Goal: Feedback & Contribution: Leave review/rating

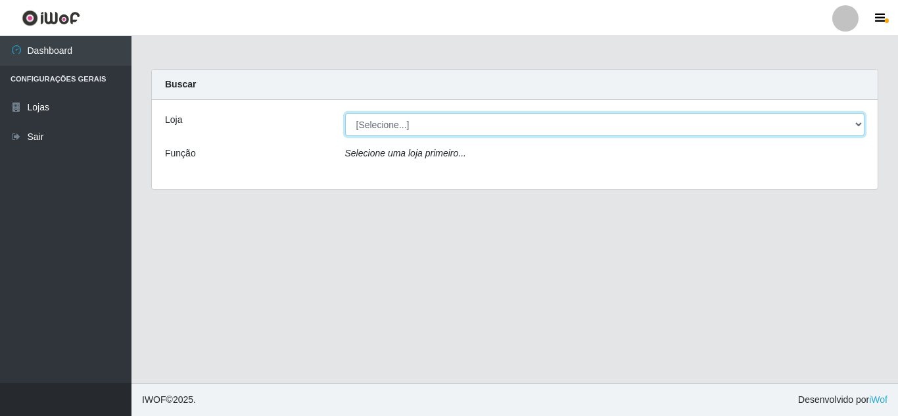
click at [402, 124] on select "[Selecione...] Hiper Queiroz - [GEOGRAPHIC_DATA]" at bounding box center [605, 124] width 520 height 23
select select "513"
click at [345, 113] on select "[Selecione...] Hiper Queiroz - [GEOGRAPHIC_DATA]" at bounding box center [605, 124] width 520 height 23
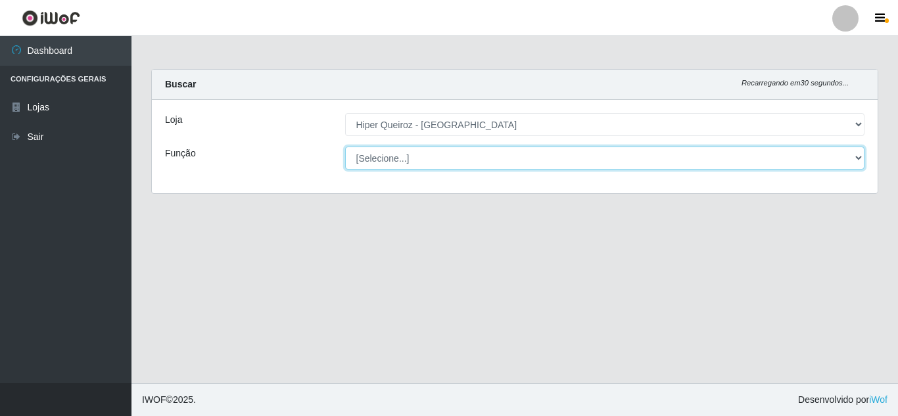
click at [417, 157] on select "[Selecione...] Embalador Embalador + Embalador ++ Operador de Caixa Operador de…" at bounding box center [605, 158] width 520 height 23
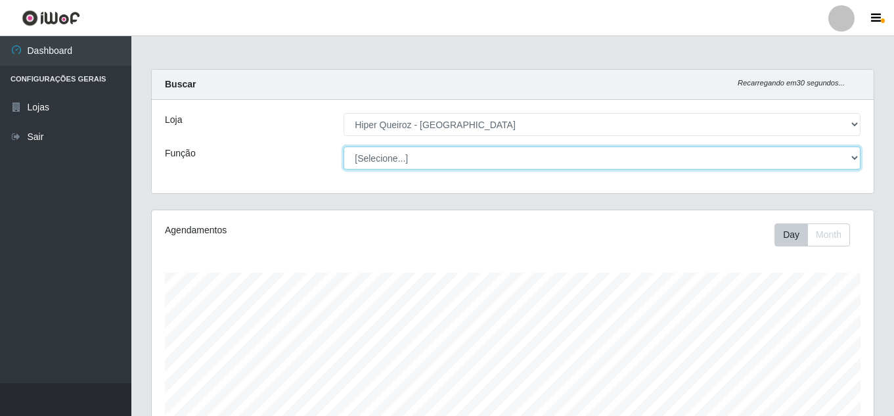
scroll to position [273, 722]
click at [344, 147] on select "[Selecione...] Embalador Embalador + Embalador ++ Operador de Caixa Operador de…" at bounding box center [602, 158] width 517 height 23
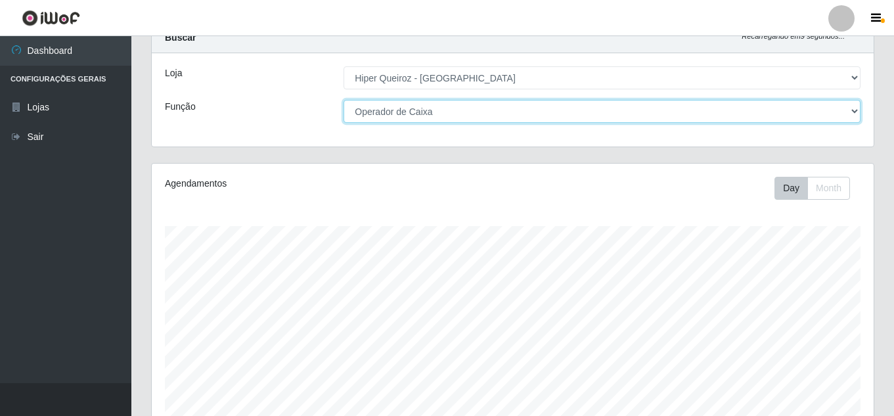
scroll to position [0, 0]
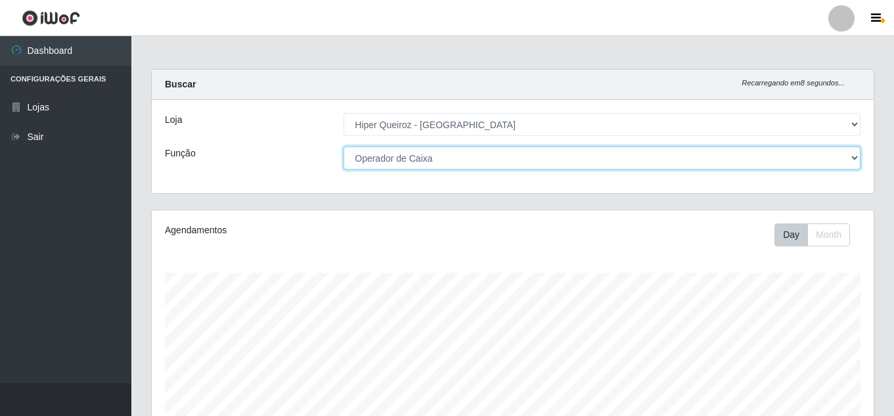
click at [492, 151] on select "[Selecione...] Embalador Embalador + Embalador ++ Operador de Caixa Operador de…" at bounding box center [602, 158] width 517 height 23
select select "1"
click at [344, 147] on select "[Selecione...] Embalador Embalador + Embalador ++ Operador de Caixa Operador de…" at bounding box center [602, 158] width 517 height 23
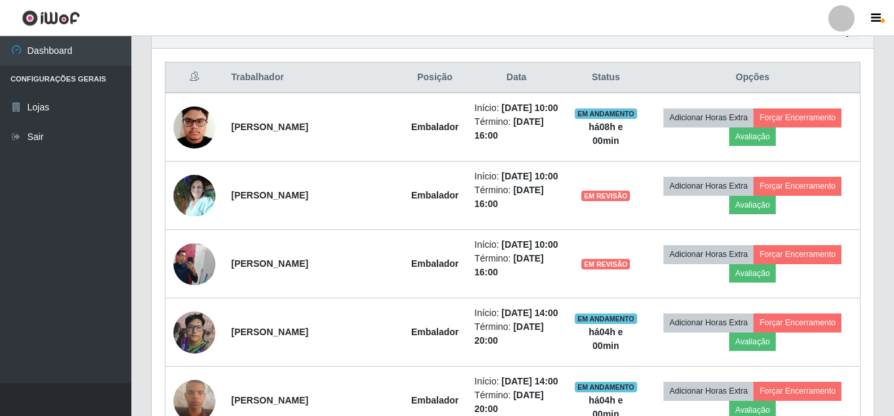
scroll to position [460, 0]
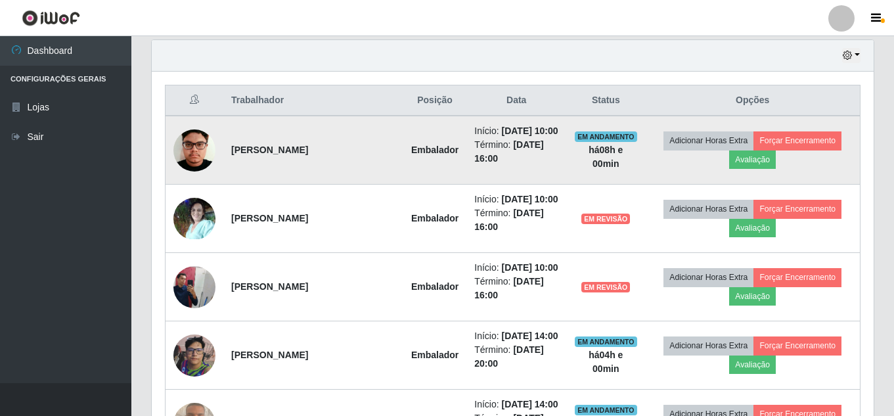
click at [611, 185] on td "EM ANDAMENTO há 08 h e 00 min" at bounding box center [605, 150] width 79 height 69
click at [578, 185] on td "EM ANDAMENTO há 08 h e 00 min" at bounding box center [605, 150] width 79 height 69
click at [743, 162] on button "Avaliação" at bounding box center [752, 159] width 47 height 18
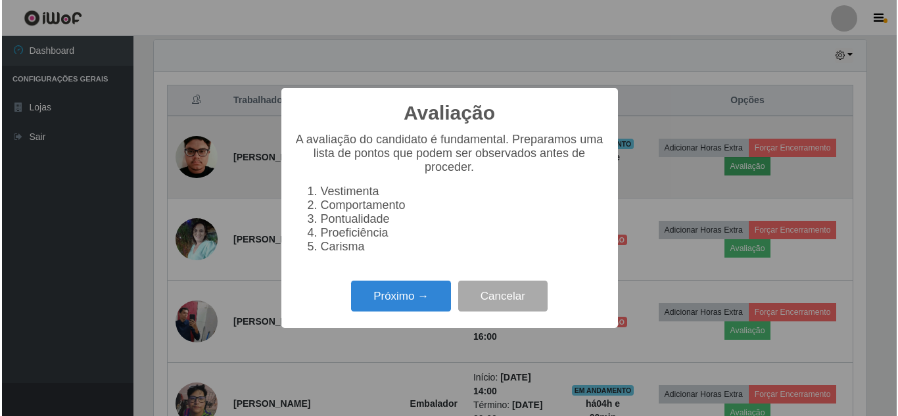
scroll to position [273, 716]
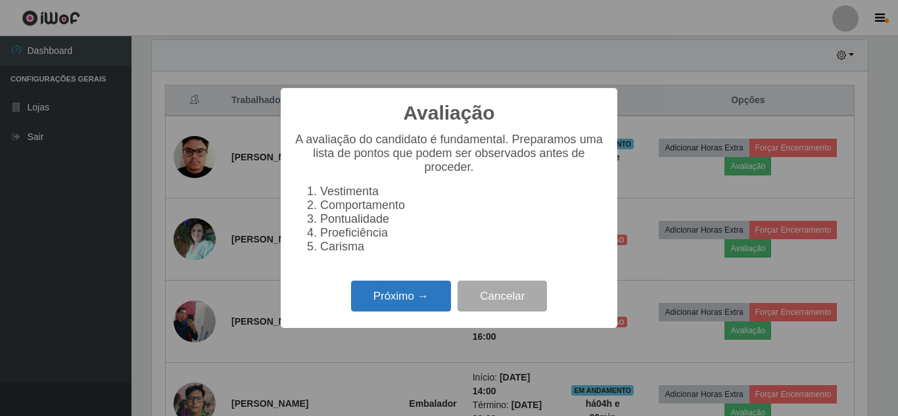
click at [384, 302] on button "Próximo →" at bounding box center [401, 296] width 100 height 31
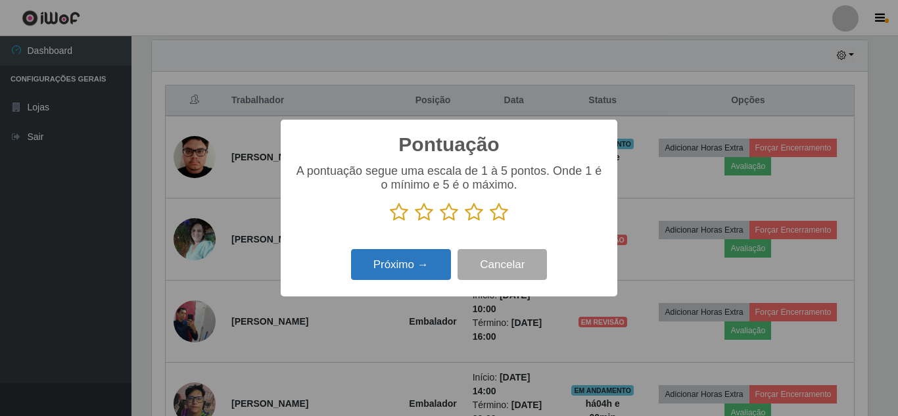
scroll to position [656886, 656443]
click at [478, 212] on icon at bounding box center [474, 212] width 18 height 20
click at [465, 222] on input "radio" at bounding box center [465, 222] width 0 height 0
click at [427, 264] on button "Próximo →" at bounding box center [401, 264] width 100 height 31
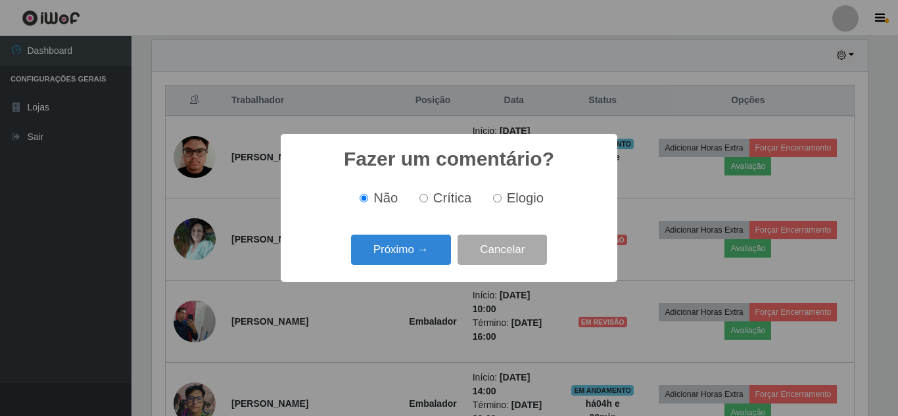
click at [497, 200] on input "Elogio" at bounding box center [497, 198] width 9 height 9
radio input "true"
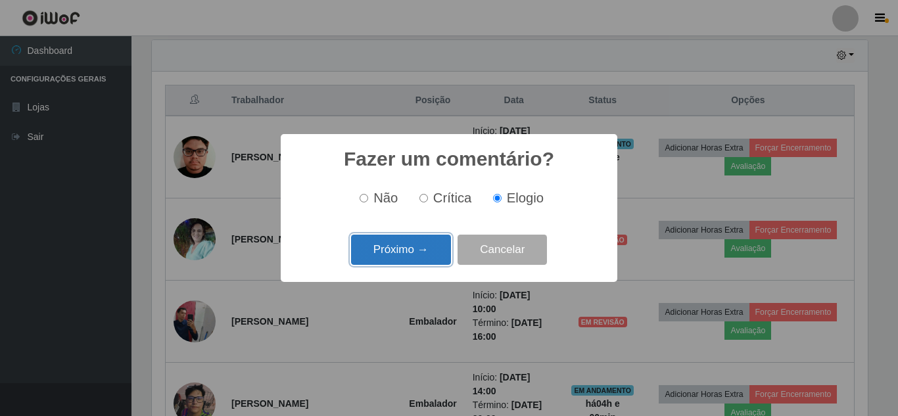
click at [423, 251] on button "Próximo →" at bounding box center [401, 250] width 100 height 31
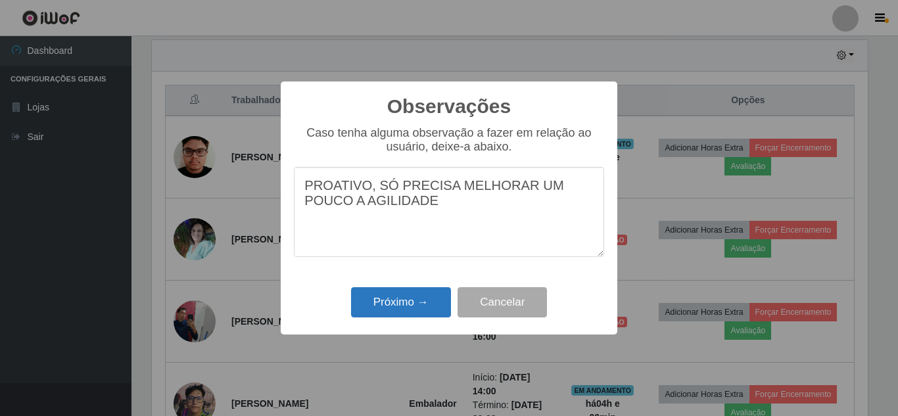
type textarea "PROATIVO, SÓ PRECISA MELHORAR UM POUCO A AGILIDADE"
click at [375, 298] on button "Próximo →" at bounding box center [401, 302] width 100 height 31
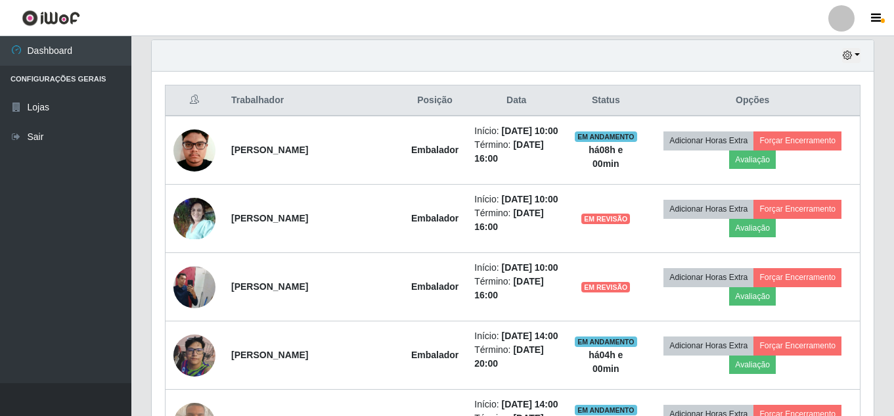
scroll to position [273, 722]
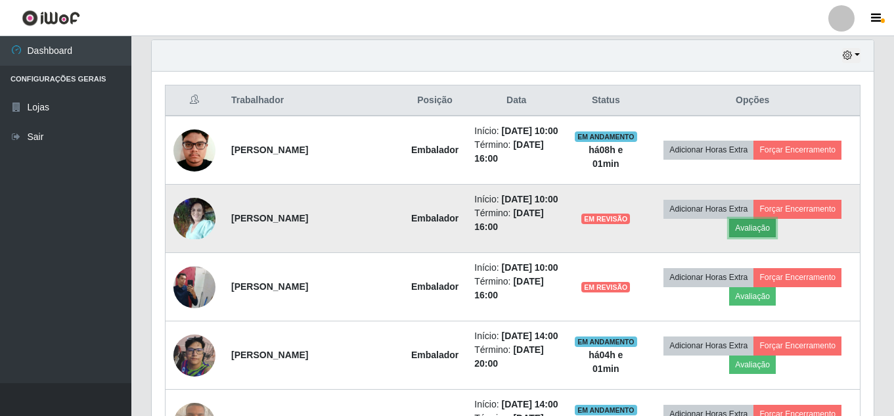
click at [742, 237] on button "Avaliação" at bounding box center [752, 228] width 47 height 18
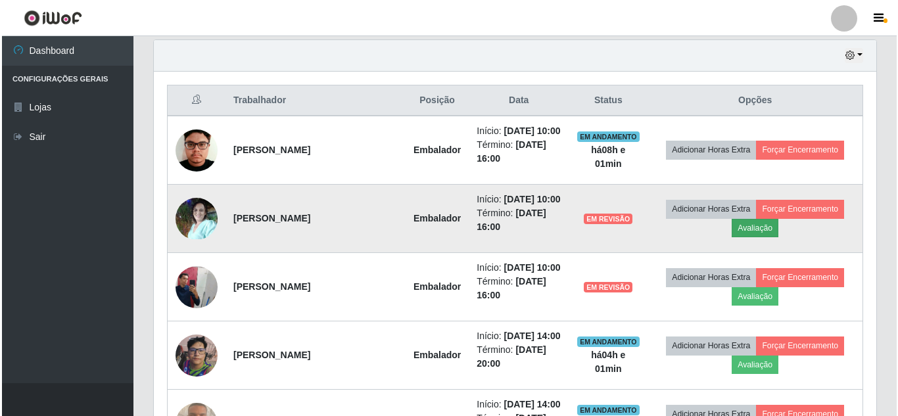
scroll to position [273, 716]
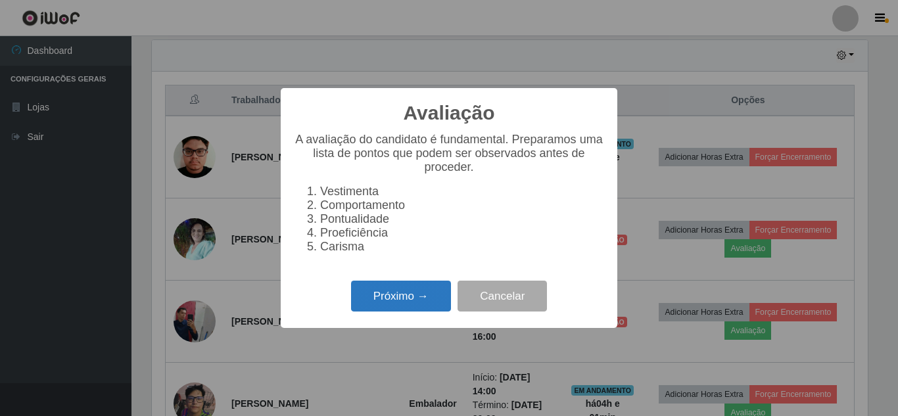
click at [403, 305] on button "Próximo →" at bounding box center [401, 296] width 100 height 31
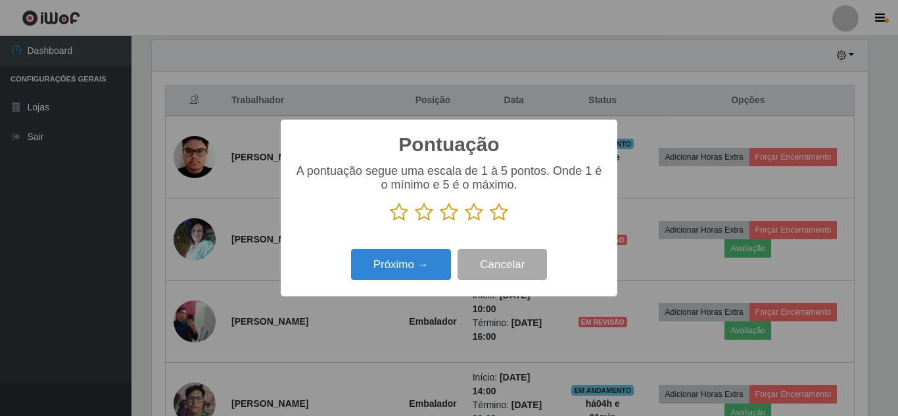
click at [500, 216] on icon at bounding box center [499, 212] width 18 height 20
click at [490, 222] on input "radio" at bounding box center [490, 222] width 0 height 0
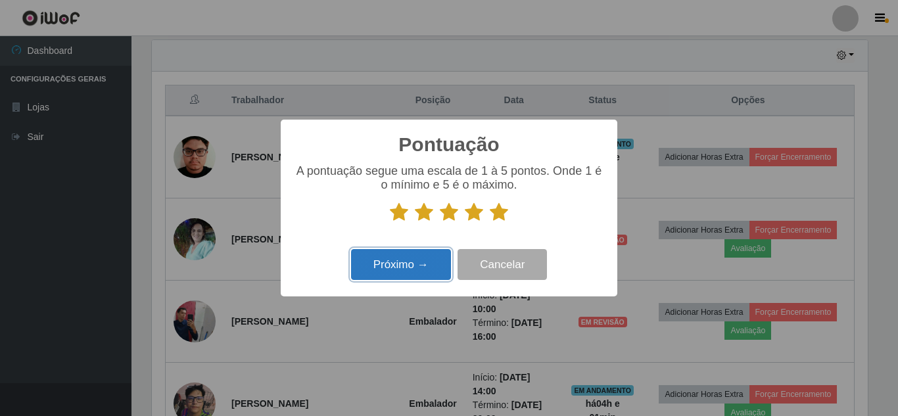
click at [405, 264] on button "Próximo →" at bounding box center [401, 264] width 100 height 31
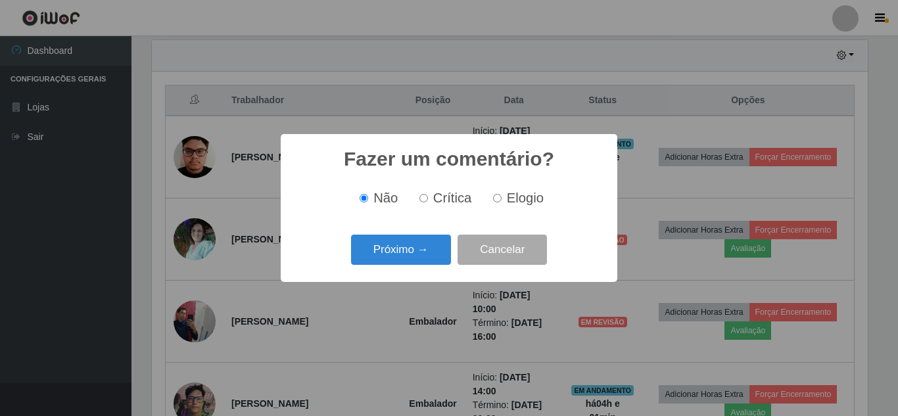
click at [503, 200] on label "Elogio" at bounding box center [516, 198] width 56 height 15
click at [501, 200] on input "Elogio" at bounding box center [497, 198] width 9 height 9
radio input "true"
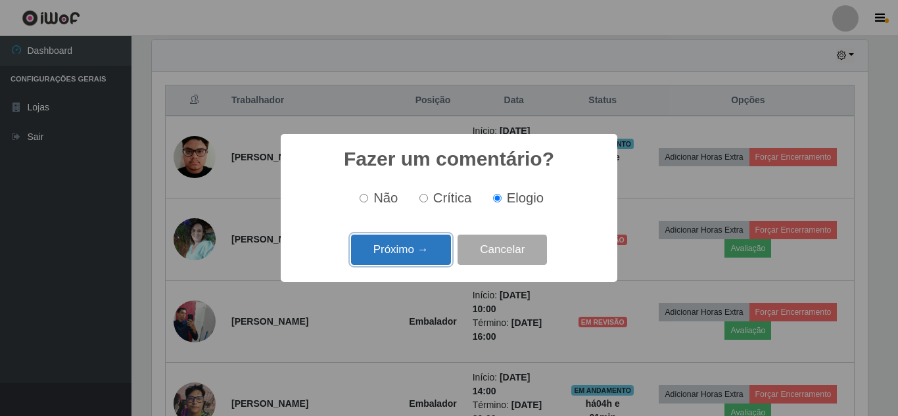
click at [396, 245] on button "Próximo →" at bounding box center [401, 250] width 100 height 31
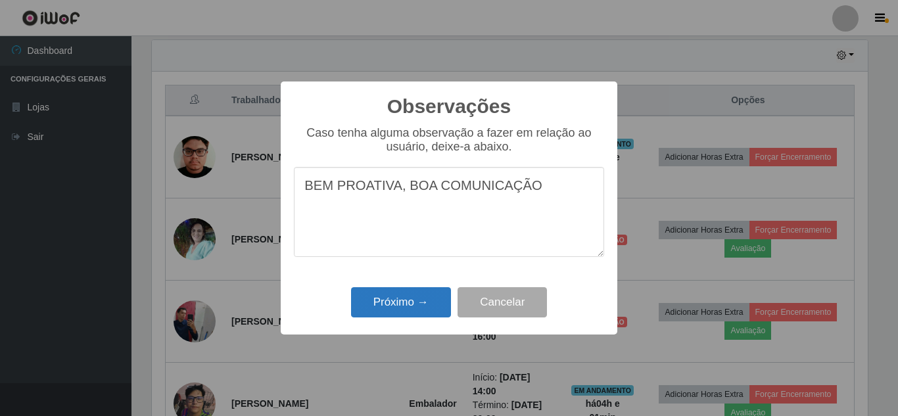
type textarea "BEM PROATIVA, BOA COMUNICAÇÃO"
click at [388, 306] on button "Próximo →" at bounding box center [401, 302] width 100 height 31
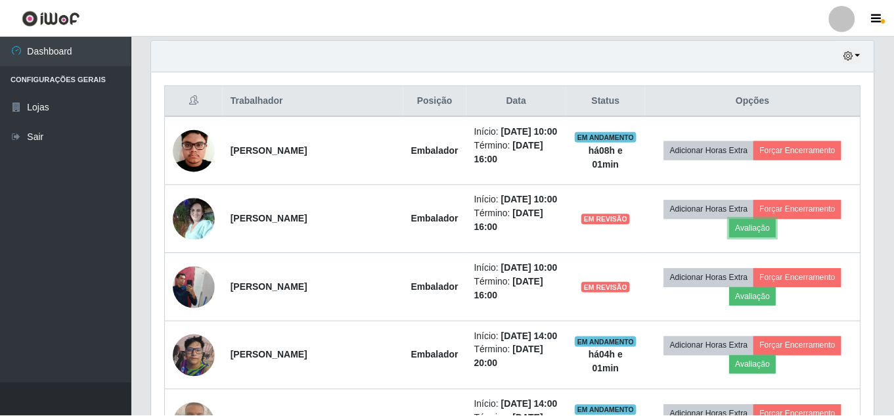
scroll to position [273, 722]
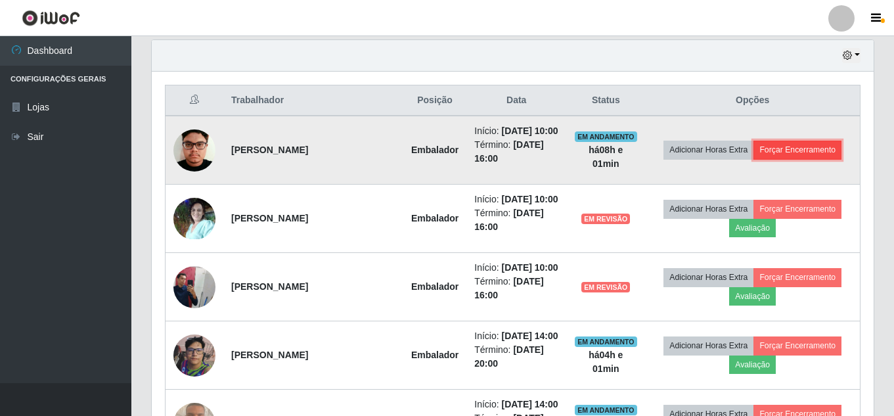
click at [786, 154] on button "Forçar Encerramento" at bounding box center [798, 150] width 88 height 18
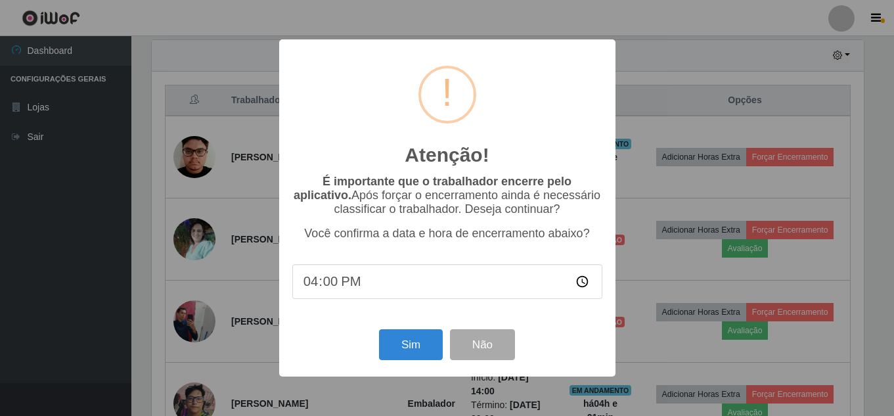
scroll to position [273, 716]
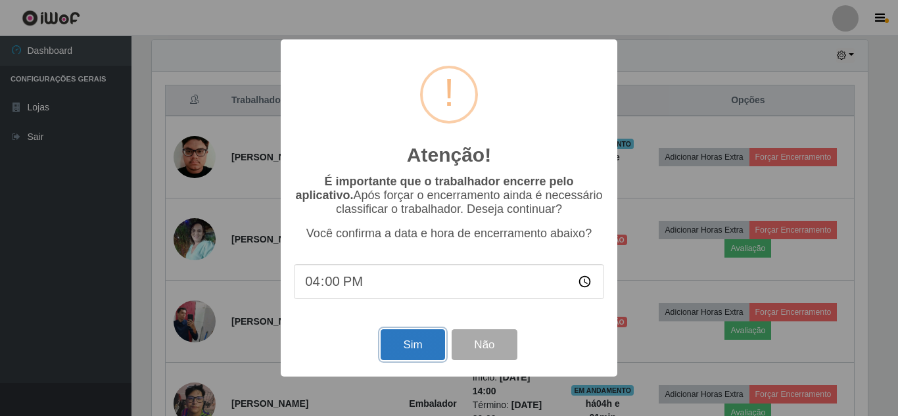
click at [396, 351] on button "Sim" at bounding box center [412, 344] width 64 height 31
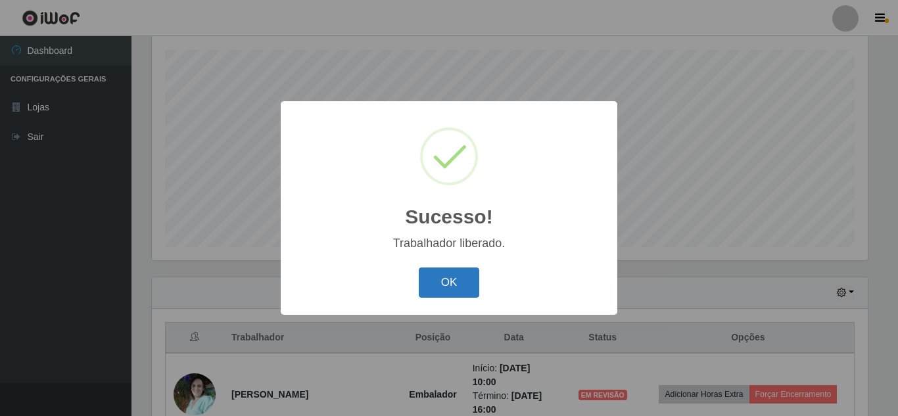
click at [438, 275] on button "OK" at bounding box center [449, 282] width 61 height 31
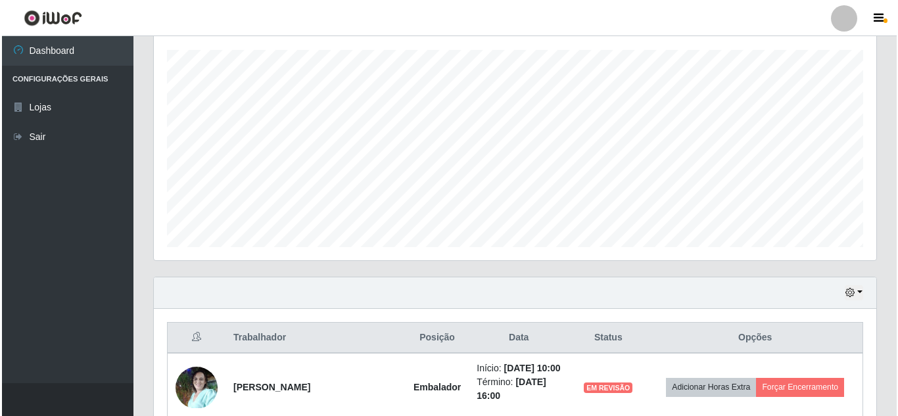
scroll to position [420, 0]
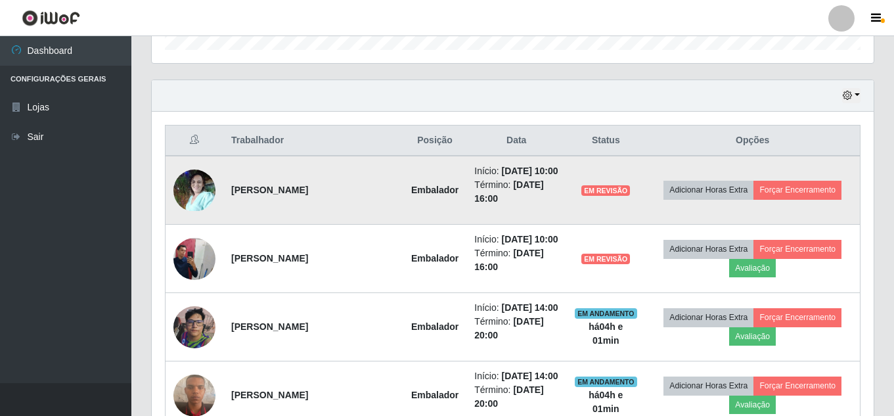
click at [784, 186] on td "Adicionar Horas Extra Forçar Encerramento" at bounding box center [752, 190] width 215 height 69
click at [810, 198] on button "Forçar Encerramento" at bounding box center [798, 190] width 88 height 18
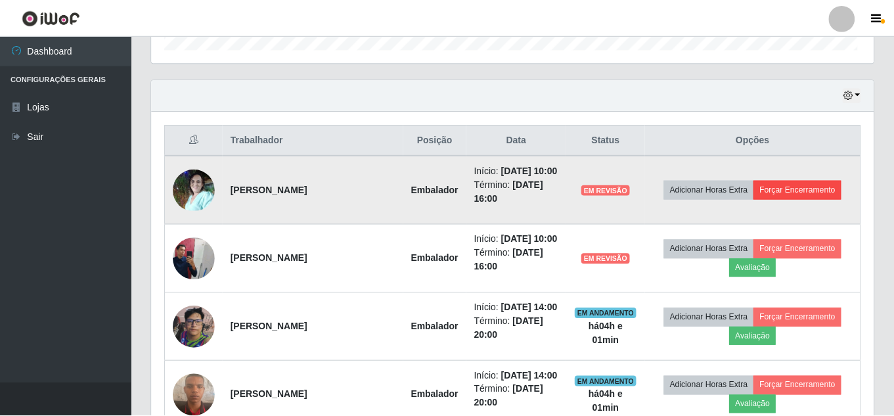
scroll to position [273, 716]
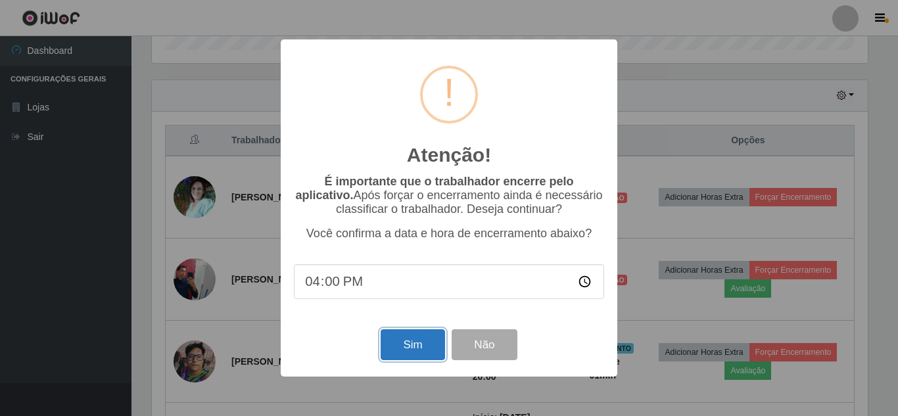
click at [420, 342] on button "Sim" at bounding box center [412, 344] width 64 height 31
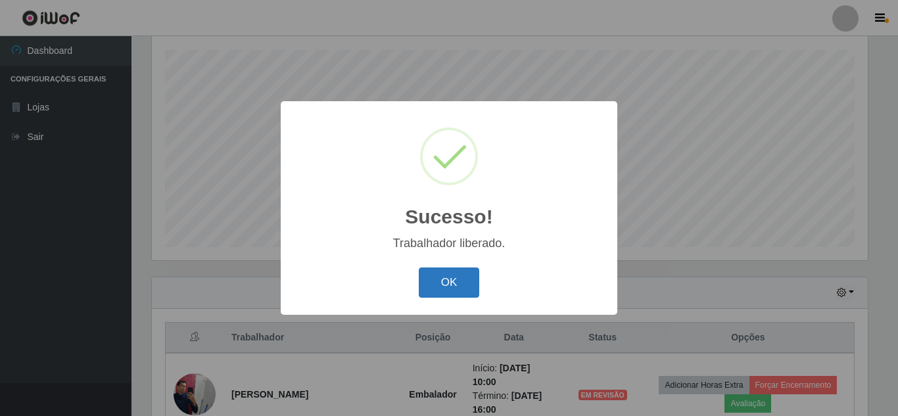
click at [425, 281] on button "OK" at bounding box center [449, 282] width 61 height 31
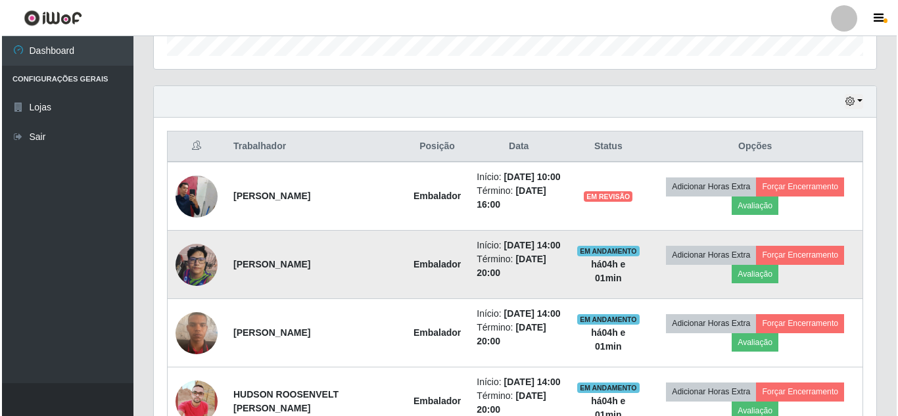
scroll to position [420, 0]
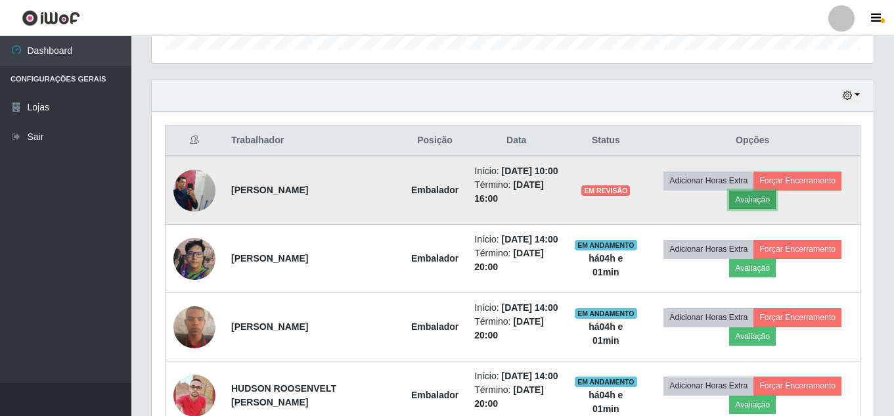
click at [760, 208] on button "Avaliação" at bounding box center [752, 200] width 47 height 18
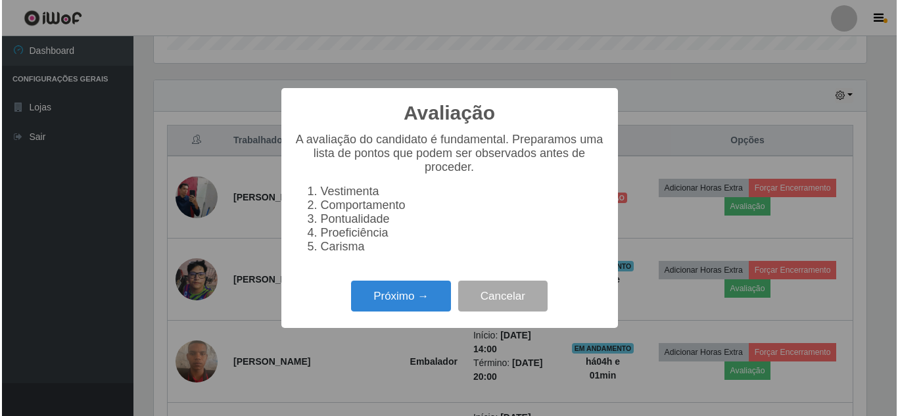
scroll to position [0, 0]
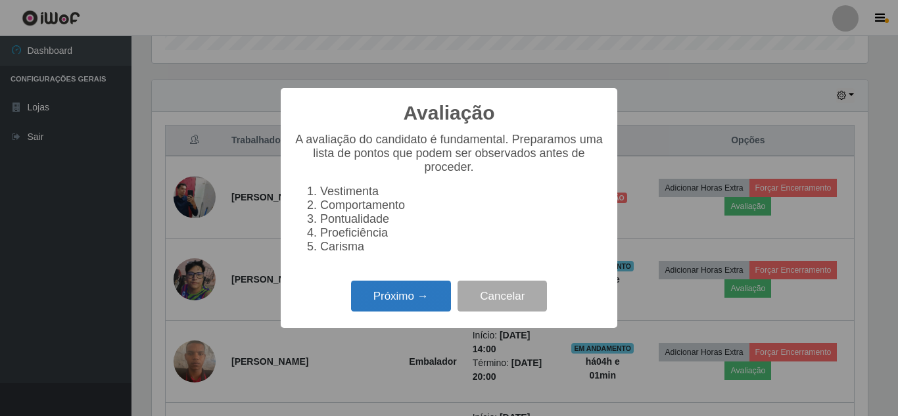
click at [395, 311] on button "Próximo →" at bounding box center [401, 296] width 100 height 31
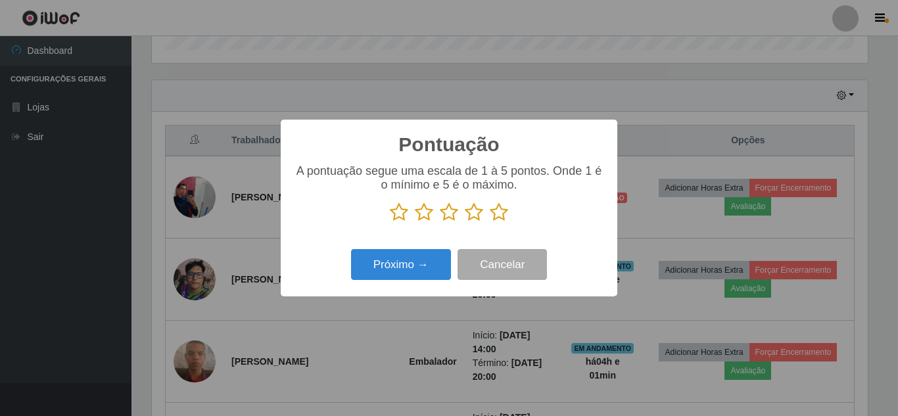
click at [500, 212] on icon at bounding box center [499, 212] width 18 height 20
click at [490, 222] on input "radio" at bounding box center [490, 222] width 0 height 0
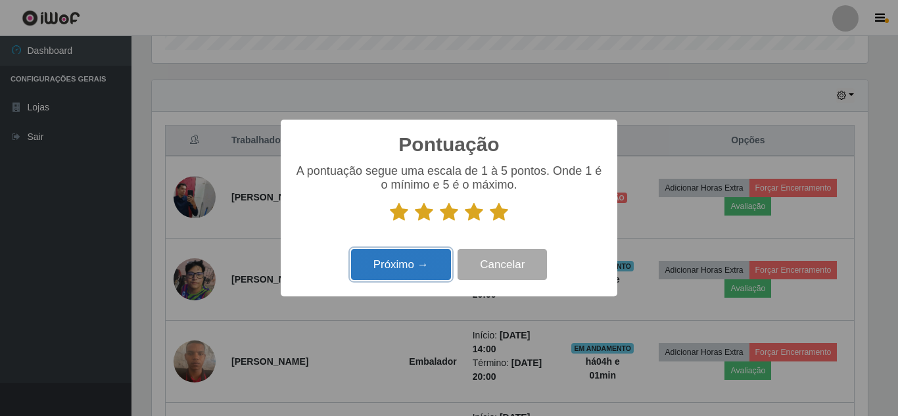
click at [401, 276] on button "Próximo →" at bounding box center [401, 264] width 100 height 31
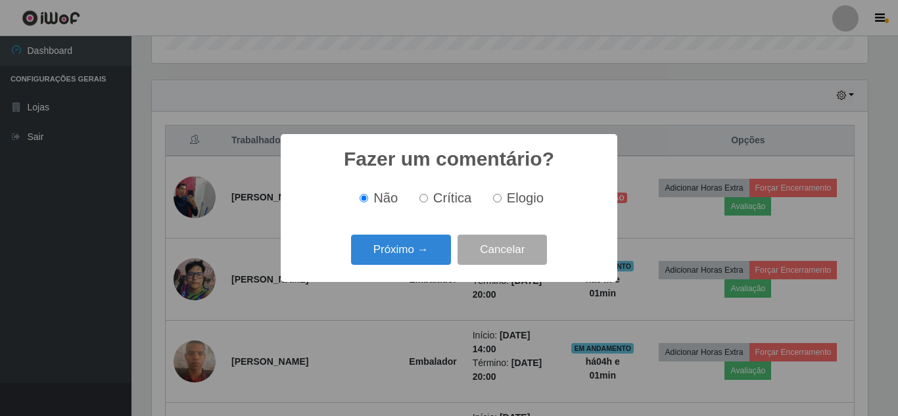
click at [500, 196] on input "Elogio" at bounding box center [497, 198] width 9 height 9
radio input "true"
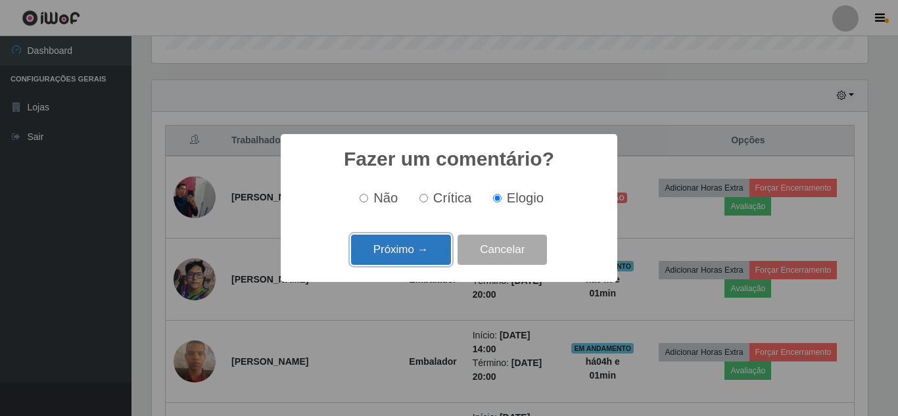
click at [422, 248] on button "Próximo →" at bounding box center [401, 250] width 100 height 31
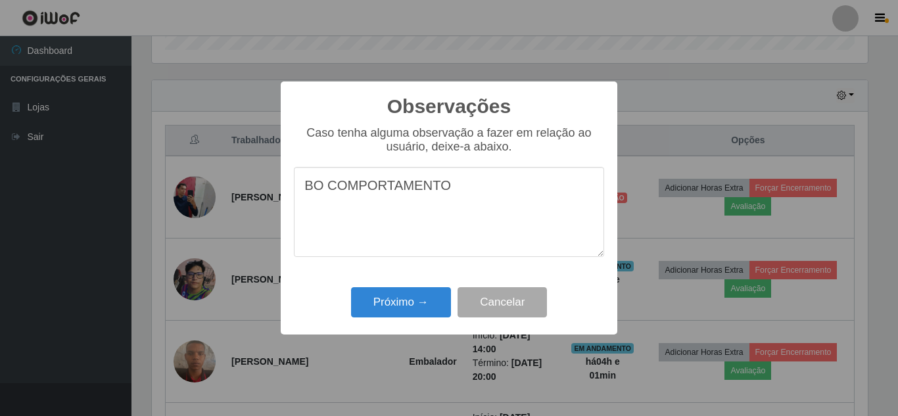
click at [319, 188] on textarea "BO COMPORTAMENTO" at bounding box center [449, 212] width 310 height 90
click at [467, 188] on textarea "BOM COMPORTAMENTO" at bounding box center [449, 212] width 310 height 90
type textarea "BOM COMPORTAMENTO"
click at [402, 305] on button "Próximo →" at bounding box center [401, 302] width 100 height 31
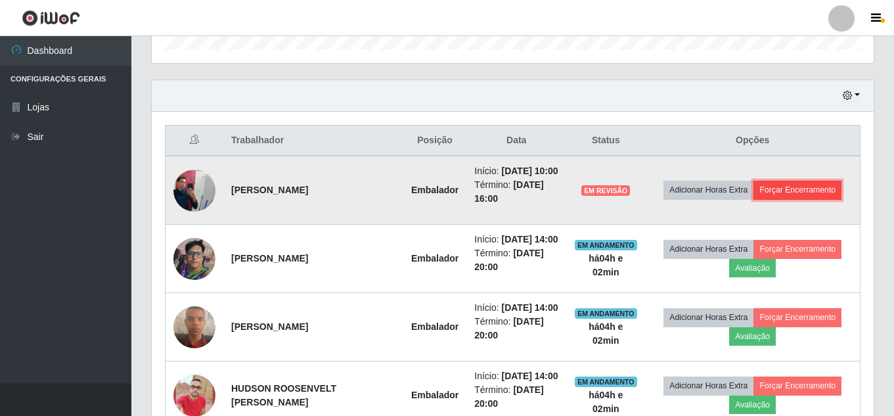
drag, startPoint x: 813, startPoint y: 200, endPoint x: 804, endPoint y: 199, distance: 9.3
click at [804, 199] on button "Forçar Encerramento" at bounding box center [798, 190] width 88 height 18
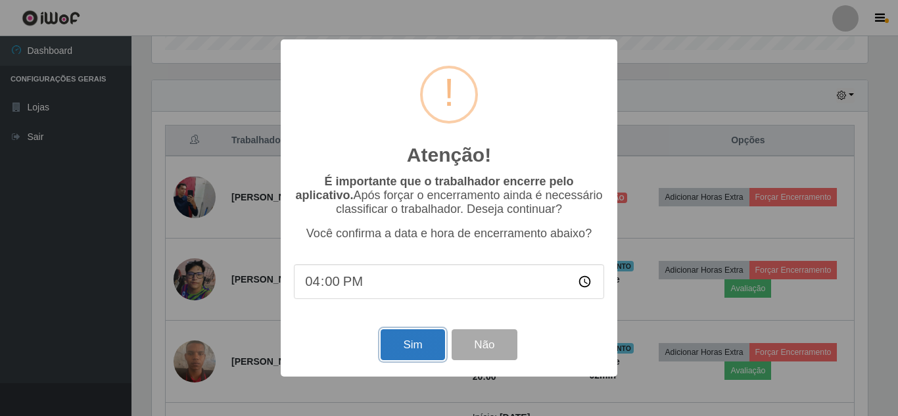
click at [403, 346] on button "Sim" at bounding box center [412, 344] width 64 height 31
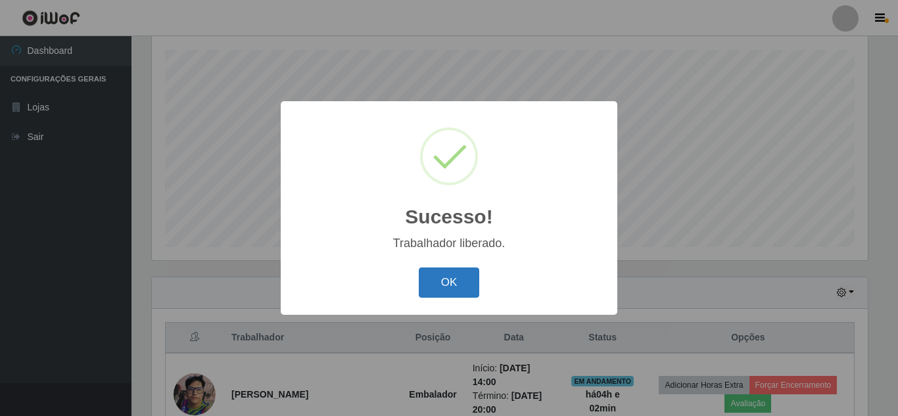
click at [465, 290] on button "OK" at bounding box center [449, 282] width 61 height 31
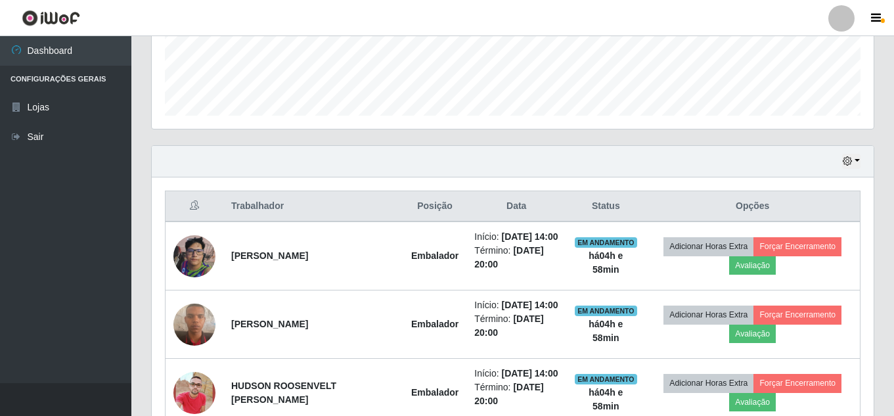
scroll to position [469, 0]
